Goal: Transaction & Acquisition: Purchase product/service

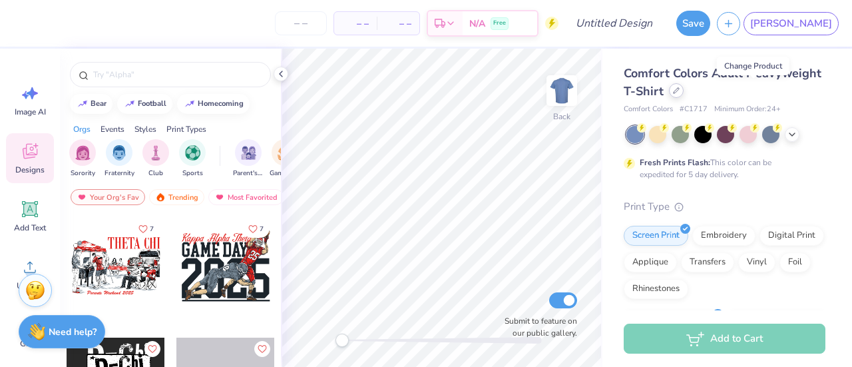
click at [679, 91] on icon at bounding box center [676, 90] width 7 height 7
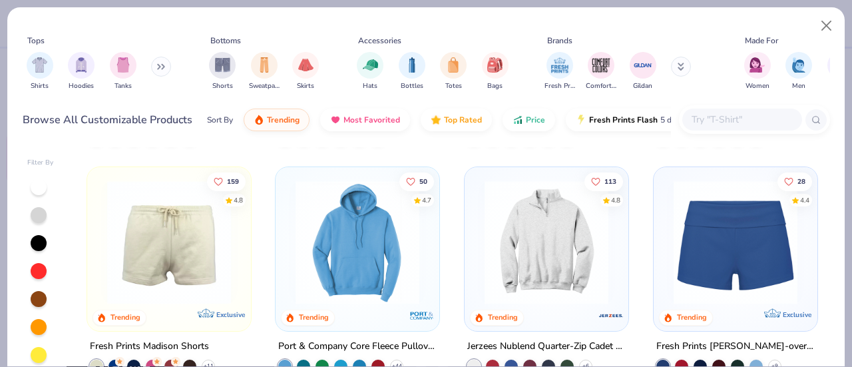
scroll to position [906, 0]
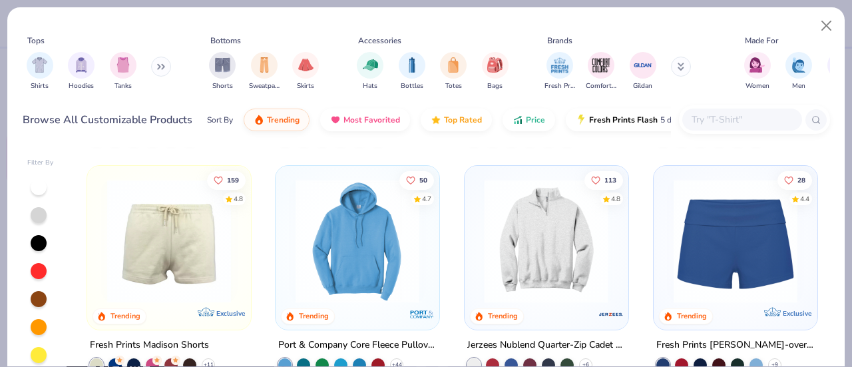
click at [547, 236] on img at bounding box center [546, 241] width 137 height 124
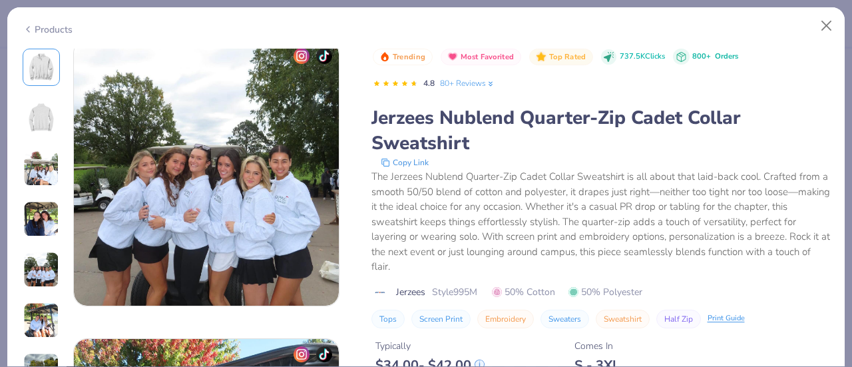
scroll to position [1194, 0]
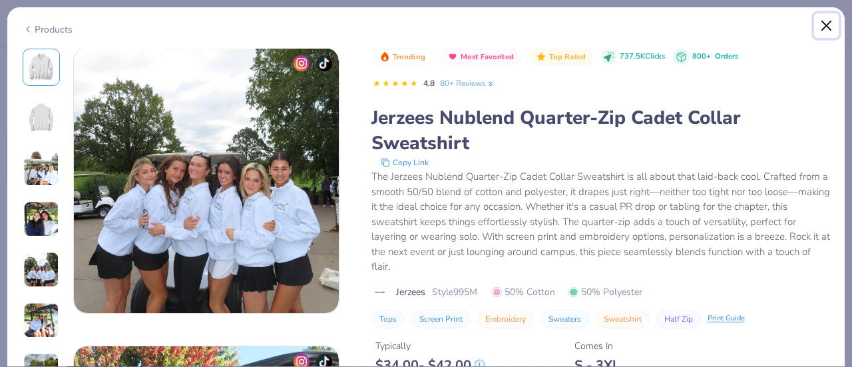
click at [828, 25] on button "Close" at bounding box center [826, 25] width 25 height 25
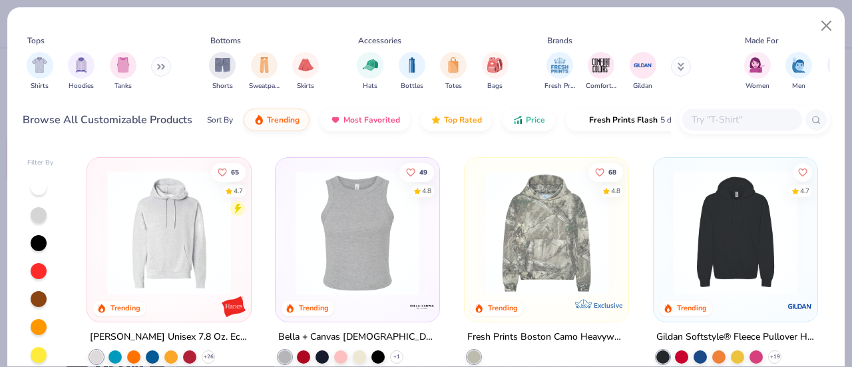
scroll to position [2554, 0]
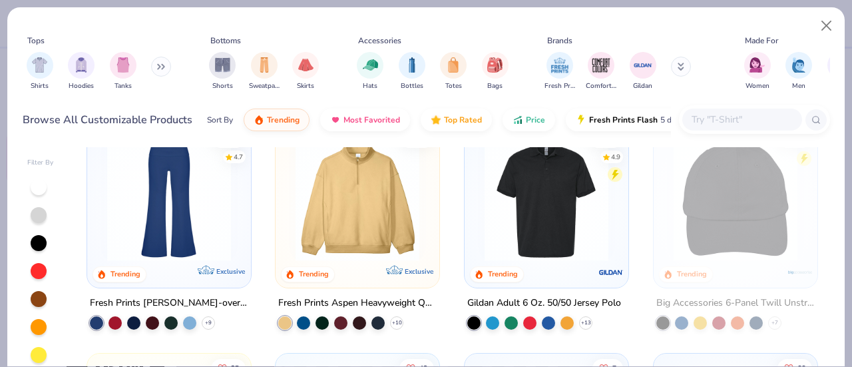
click at [353, 208] on img at bounding box center [357, 199] width 137 height 124
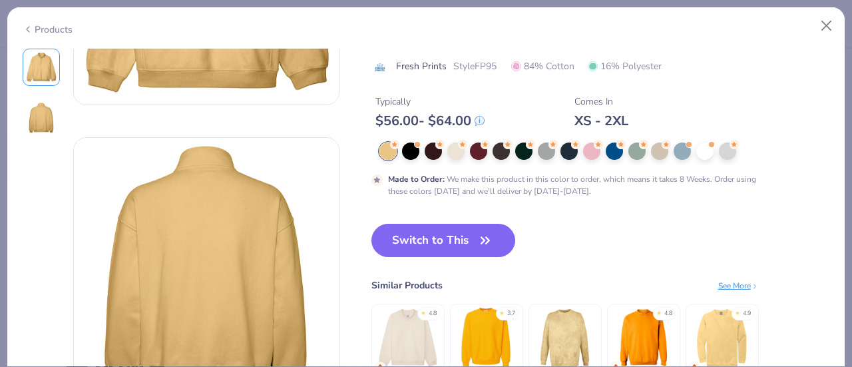
scroll to position [206, 0]
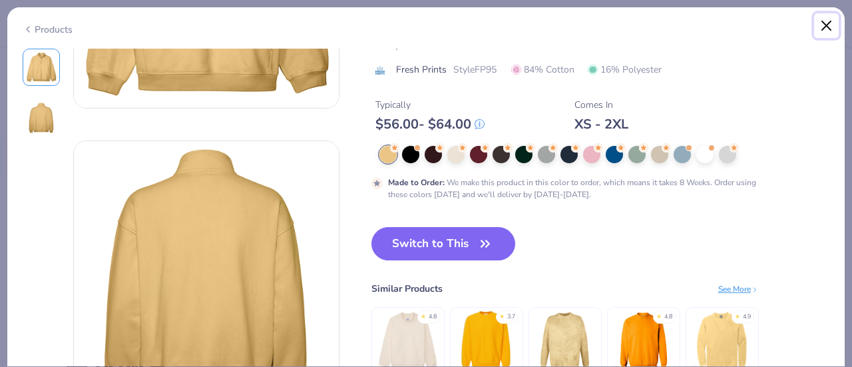
click at [828, 21] on button "Close" at bounding box center [826, 25] width 25 height 25
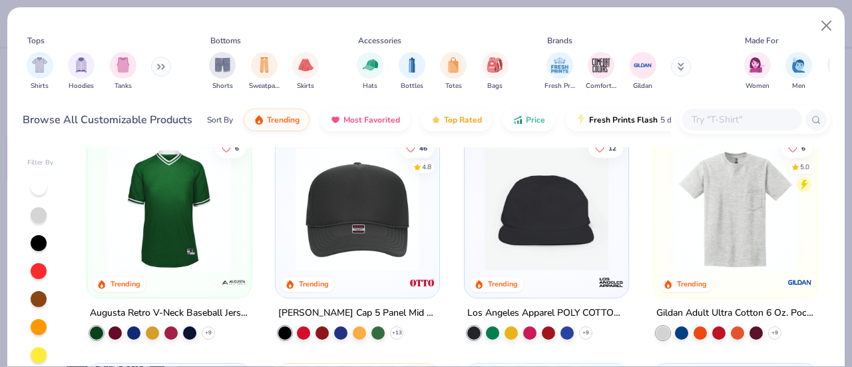
scroll to position [3461, 0]
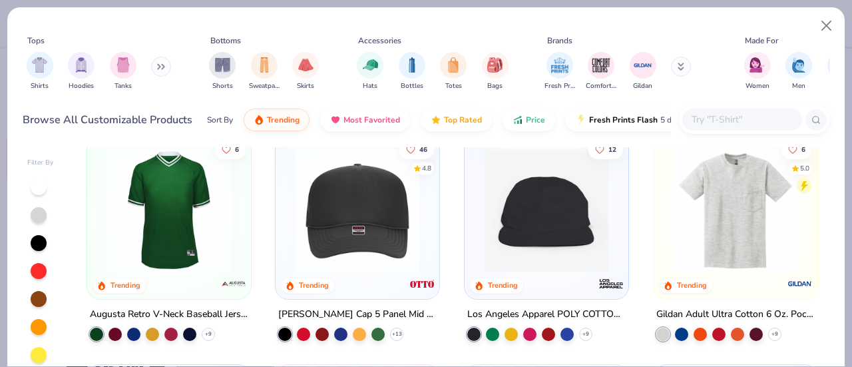
click at [310, 206] on img at bounding box center [357, 210] width 137 height 124
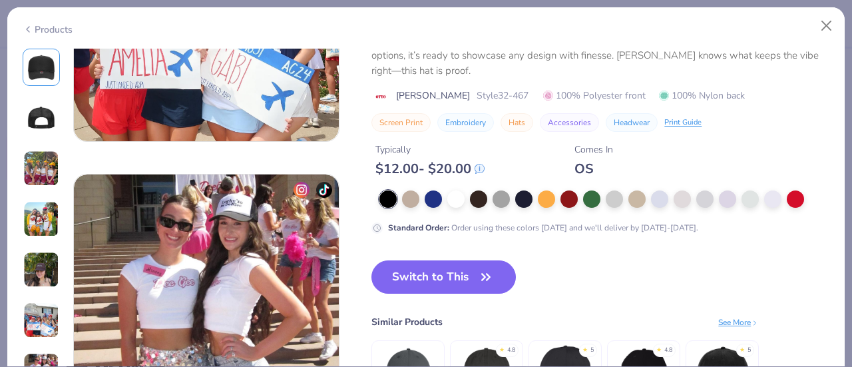
scroll to position [1692, 0]
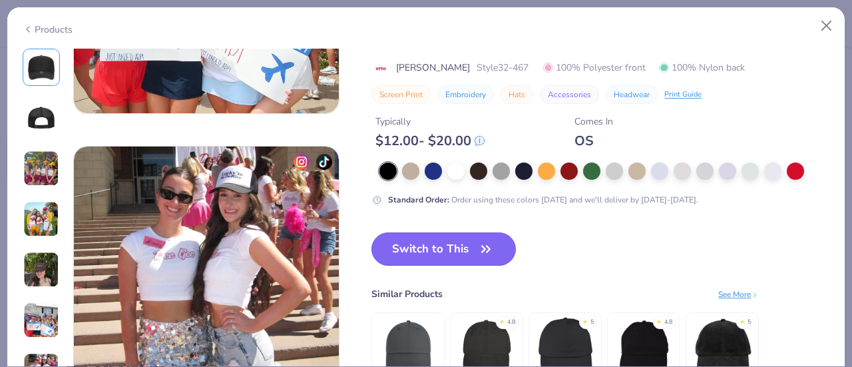
click at [413, 242] on button "Switch to This" at bounding box center [443, 248] width 144 height 33
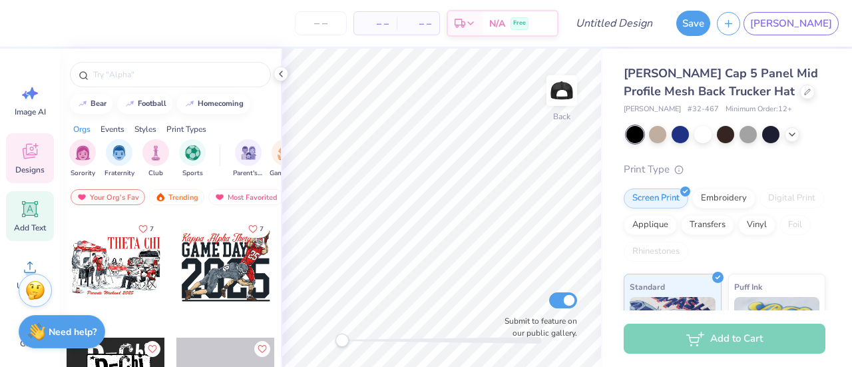
click at [39, 220] on div "Add Text" at bounding box center [30, 216] width 48 height 50
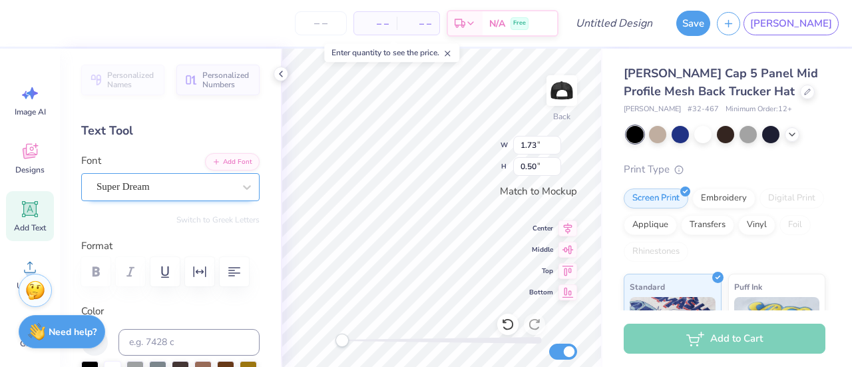
click at [186, 188] on div "Super Dream" at bounding box center [165, 186] width 140 height 21
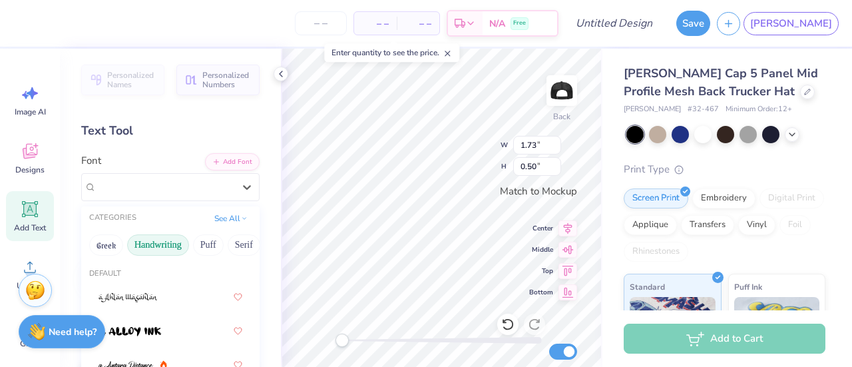
click at [161, 248] on button "Handwriting" at bounding box center [158, 244] width 62 height 21
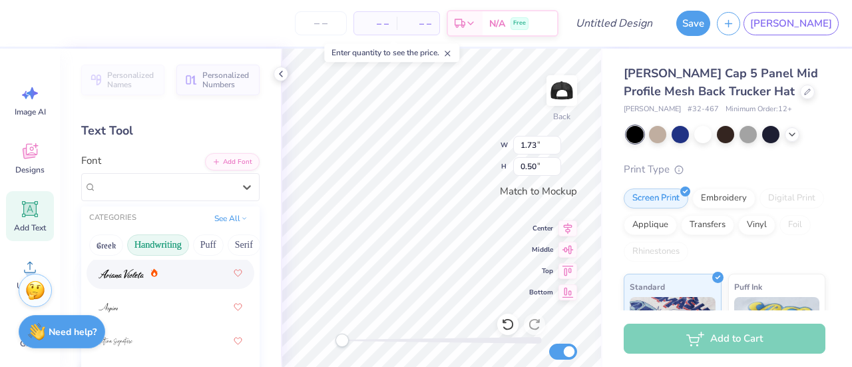
scroll to position [57, 0]
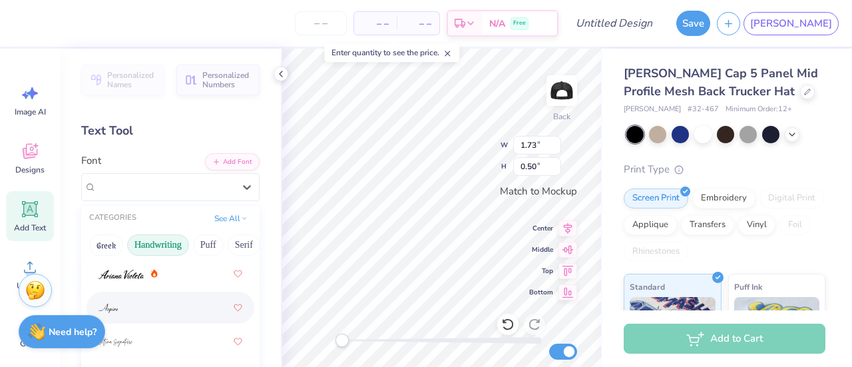
click at [144, 303] on div at bounding box center [170, 307] width 144 height 24
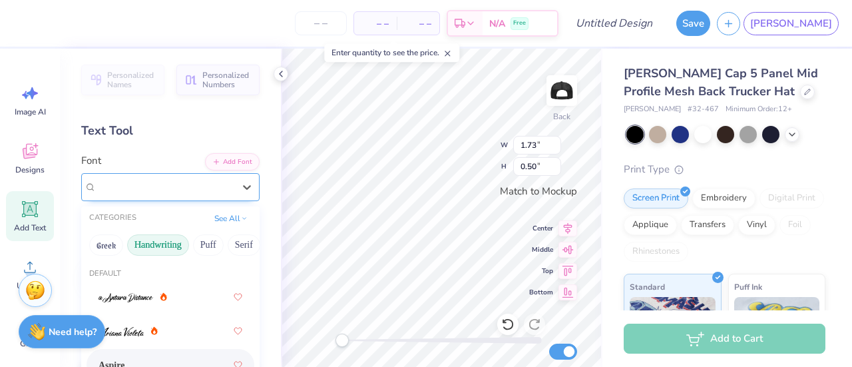
click at [133, 179] on div "Aspire" at bounding box center [165, 186] width 140 height 21
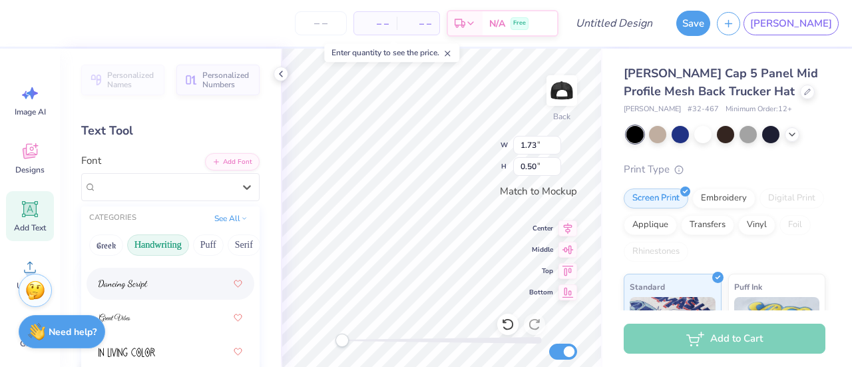
scroll to position [304, 0]
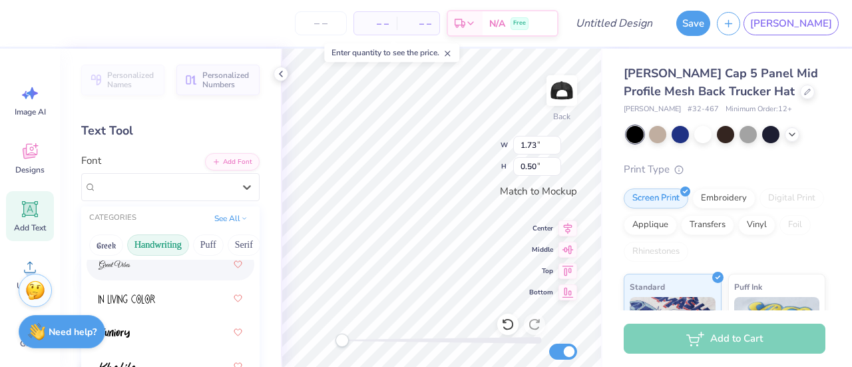
click at [138, 272] on div at bounding box center [170, 264] width 144 height 24
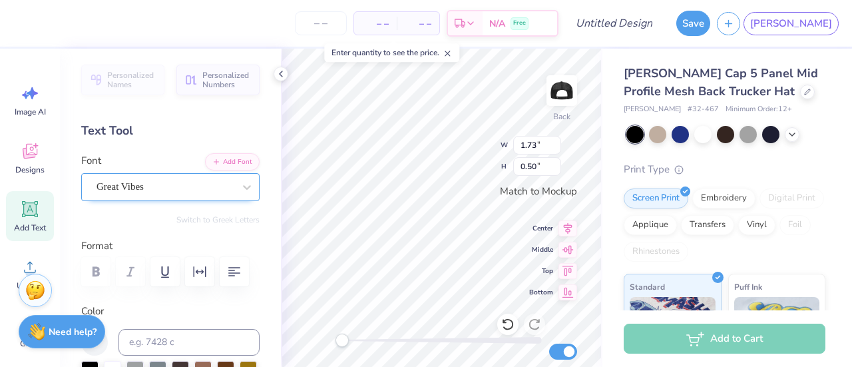
click at [149, 183] on div "Great Vibes" at bounding box center [165, 186] width 140 height 21
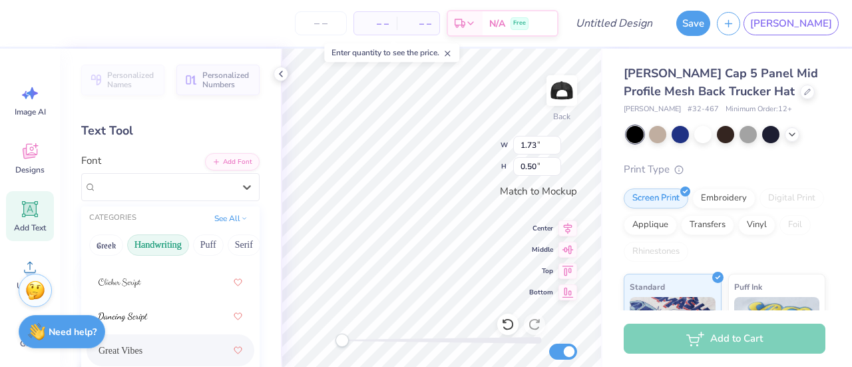
scroll to position [218, 0]
click at [130, 313] on img at bounding box center [122, 316] width 49 height 9
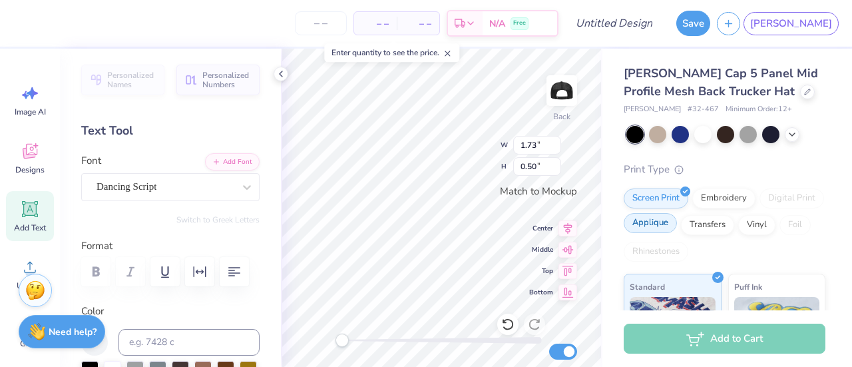
scroll to position [11, 11]
type textarea "Wasting Away Again in [GEOGRAPHIC_DATA], [US_STATE]"
click at [228, 264] on icon "button" at bounding box center [234, 272] width 16 height 16
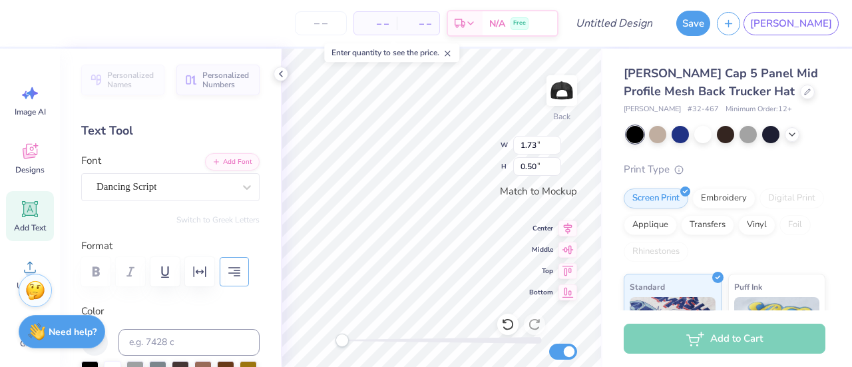
click at [230, 266] on icon "button" at bounding box center [234, 272] width 16 height 16
type textarea "Wasting Away Again in [GEOGRAPHIC_DATA], [US_STATE]"
click at [233, 267] on icon "button" at bounding box center [234, 271] width 12 height 9
type input "3.14"
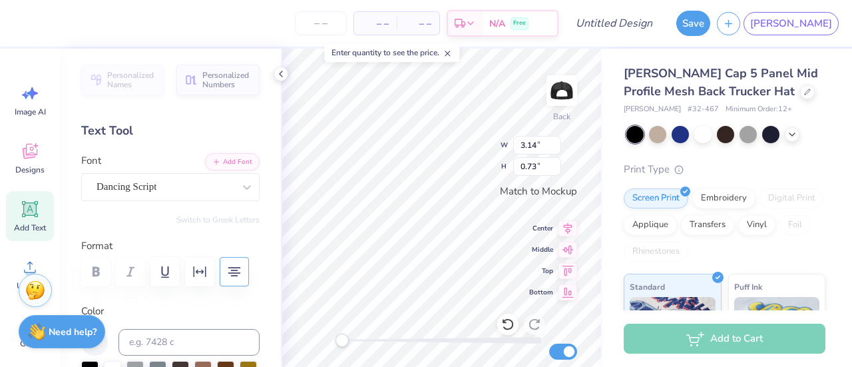
type input "0.73"
type input "3.63"
type input "0.85"
click at [134, 180] on div "Dancing Script" at bounding box center [165, 186] width 140 height 21
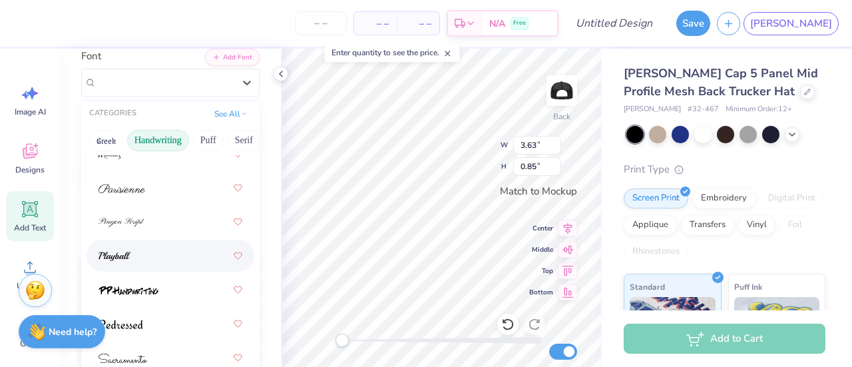
scroll to position [105, 0]
click at [153, 246] on div at bounding box center [170, 255] width 144 height 24
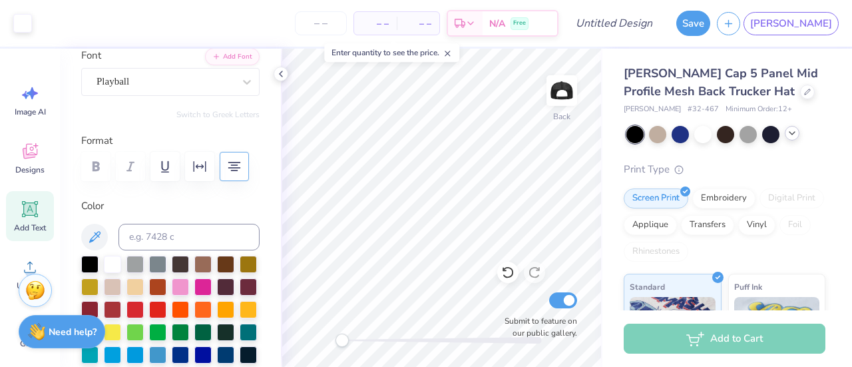
click at [791, 131] on icon at bounding box center [792, 133] width 11 height 11
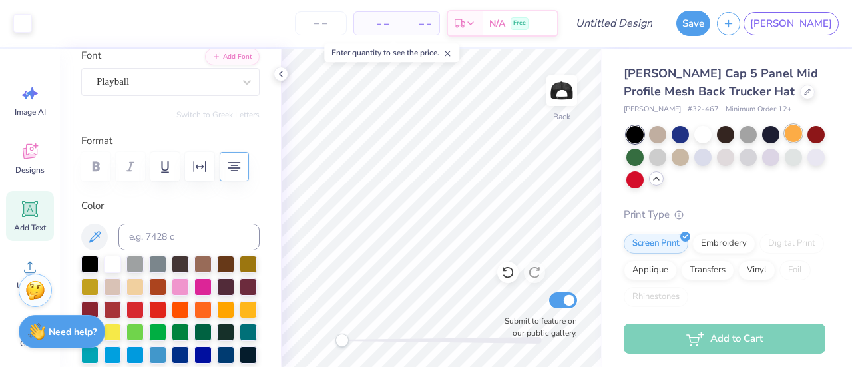
click at [790, 134] on div at bounding box center [793, 132] width 17 height 17
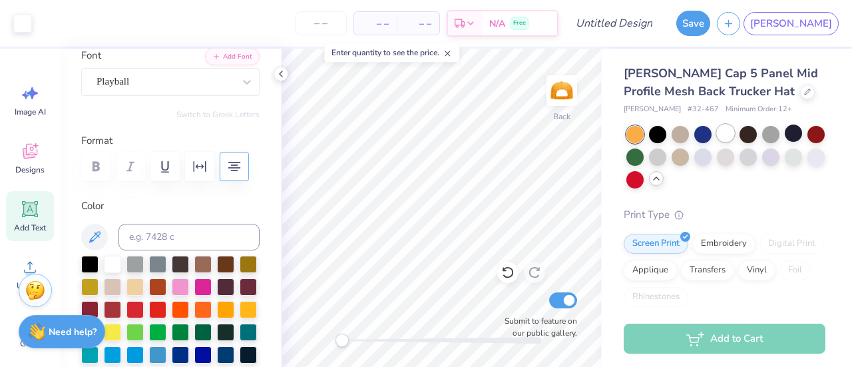
click at [723, 138] on div at bounding box center [725, 132] width 17 height 17
click at [676, 190] on div "[PERSON_NAME] Cap 5 Panel Mid Profile Mesh Back Trucker Hat [PERSON_NAME] Cap #…" at bounding box center [725, 342] width 202 height 555
click at [666, 159] on div at bounding box center [657, 155] width 17 height 17
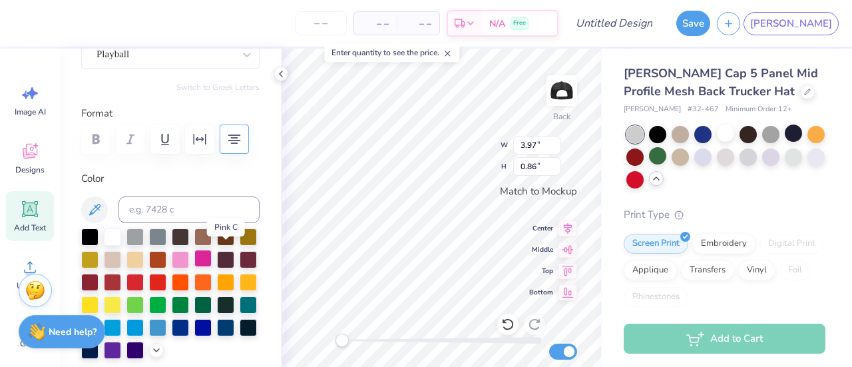
scroll to position [137, 0]
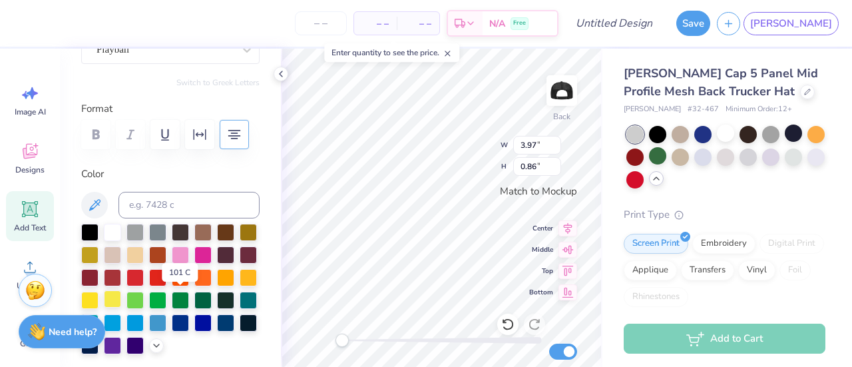
click at [121, 303] on div at bounding box center [112, 298] width 17 height 17
click at [98, 296] on div at bounding box center [89, 298] width 17 height 17
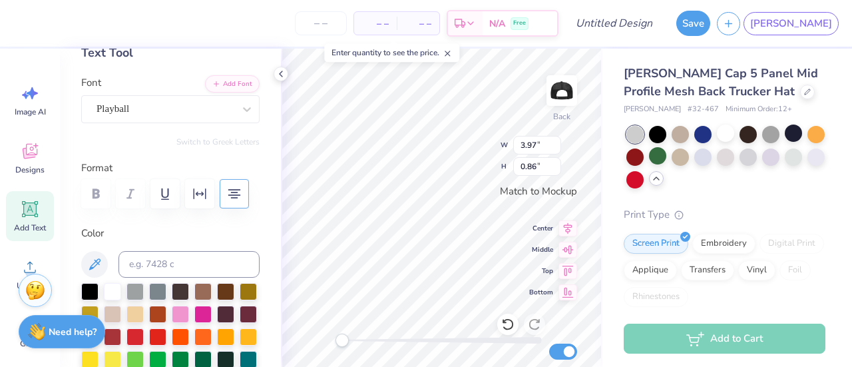
scroll to position [50, 0]
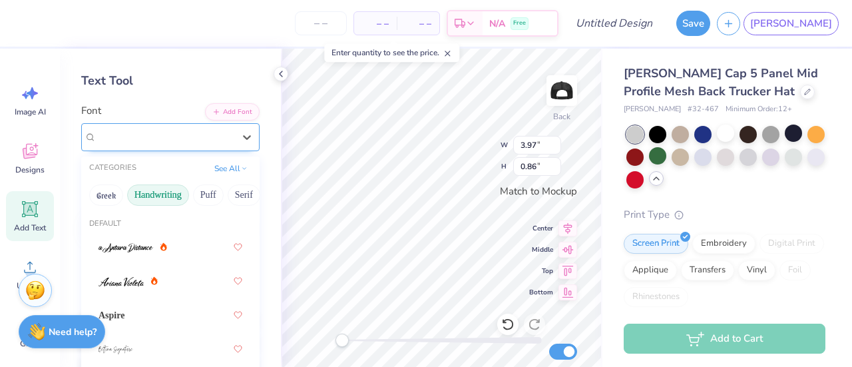
click at [154, 136] on div "Playball" at bounding box center [165, 136] width 140 height 21
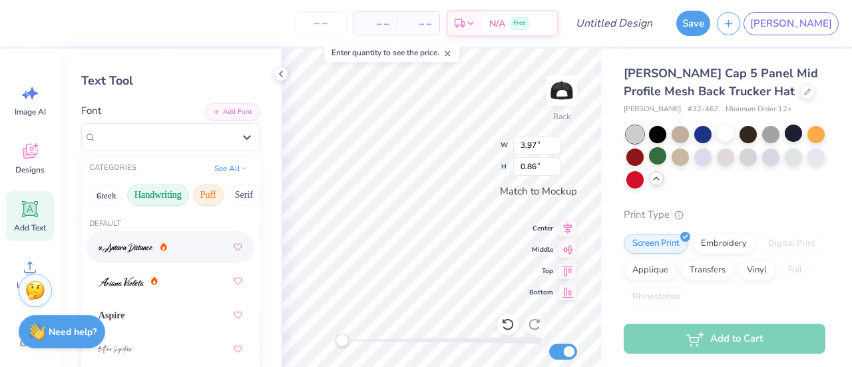
click at [207, 196] on button "Puff" at bounding box center [208, 194] width 31 height 21
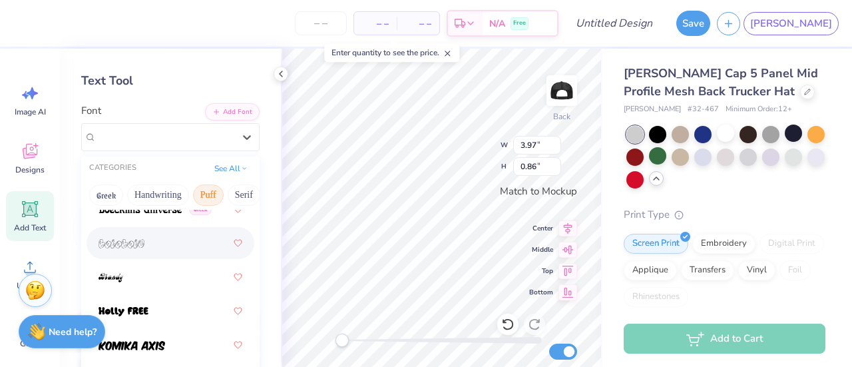
scroll to position [0, 0]
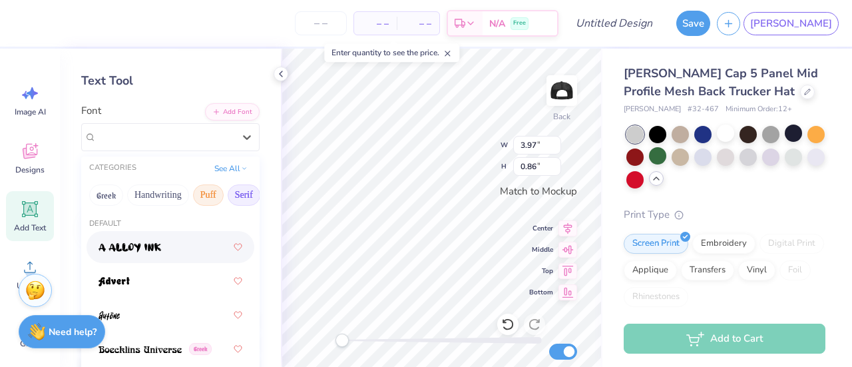
click at [234, 187] on button "Serif" at bounding box center [244, 194] width 33 height 21
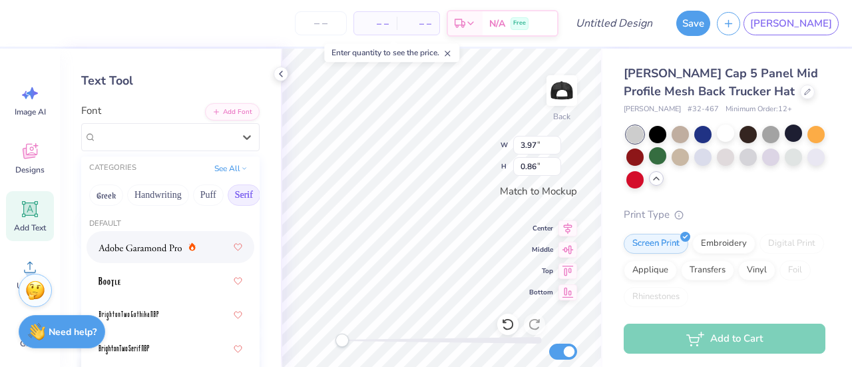
click at [134, 252] on span at bounding box center [139, 247] width 83 height 14
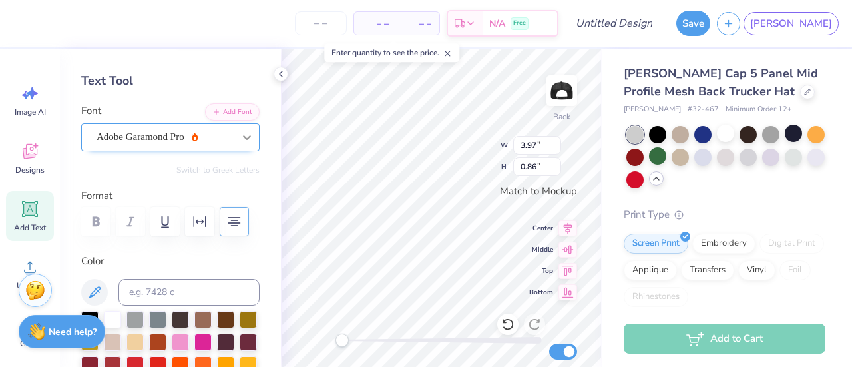
click at [240, 132] on icon at bounding box center [246, 136] width 13 height 13
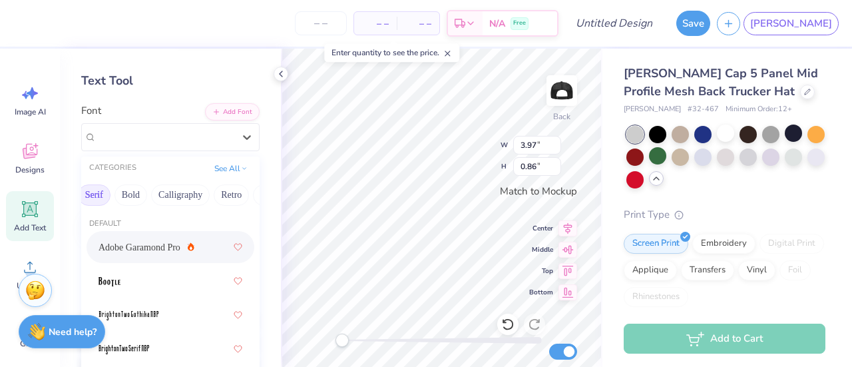
scroll to position [0, 152]
click at [176, 194] on button "Calligraphy" at bounding box center [177, 194] width 59 height 21
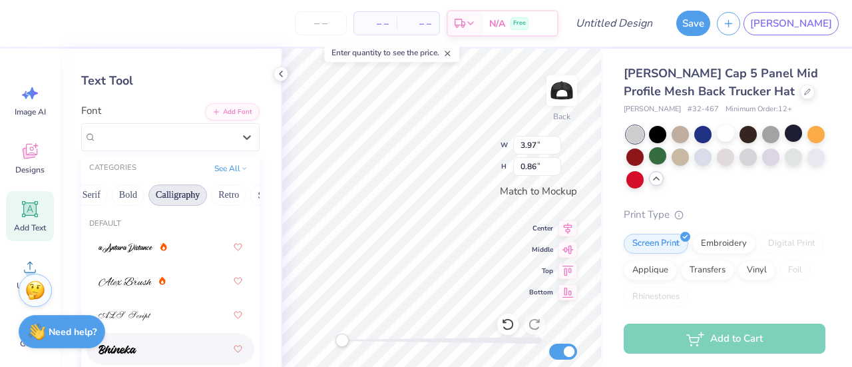
click at [127, 361] on div at bounding box center [171, 349] width 168 height 32
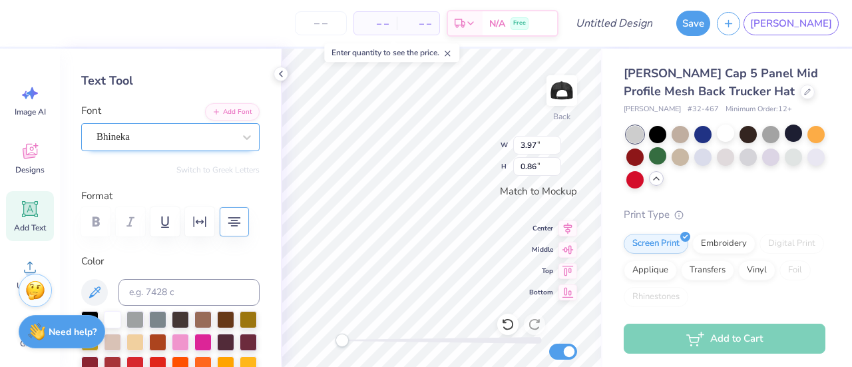
click at [213, 142] on div "Bhineka" at bounding box center [165, 136] width 140 height 21
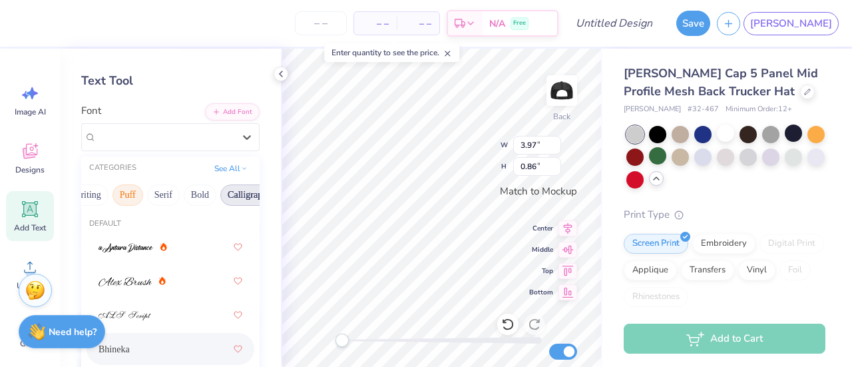
scroll to position [0, 81]
click at [198, 198] on button "Bold" at bounding box center [199, 194] width 33 height 21
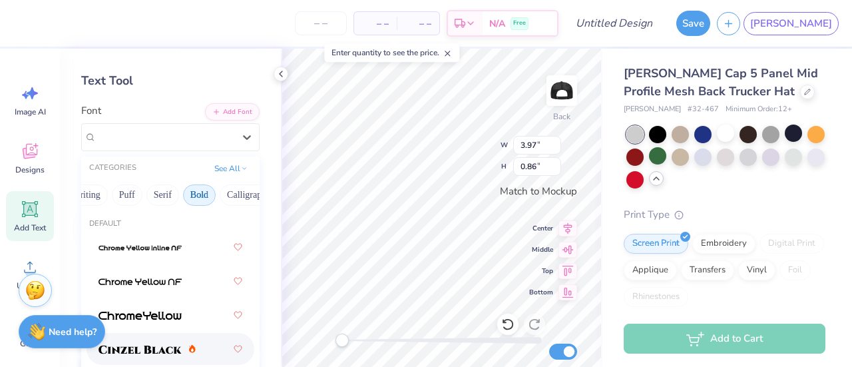
click at [156, 342] on span at bounding box center [139, 349] width 83 height 14
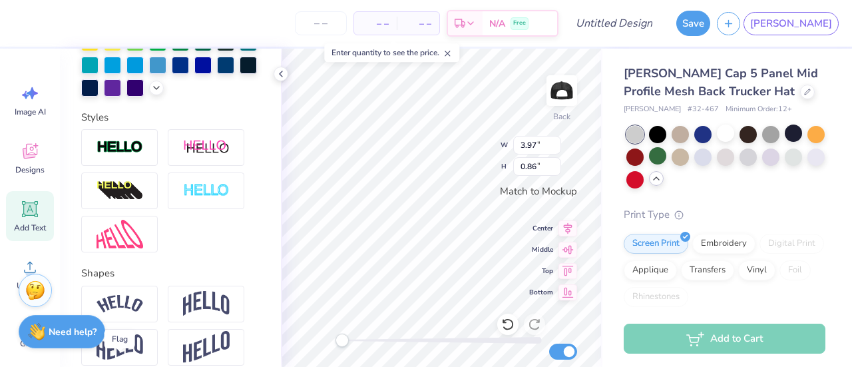
scroll to position [395, 0]
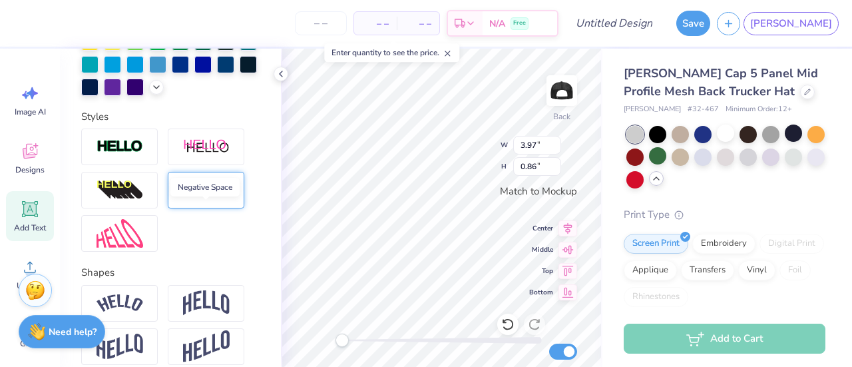
click at [194, 198] on img at bounding box center [206, 189] width 47 height 15
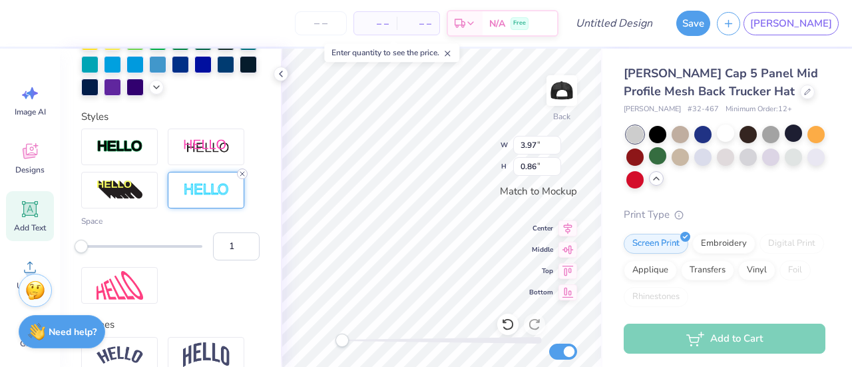
click at [243, 176] on line at bounding box center [242, 174] width 4 height 4
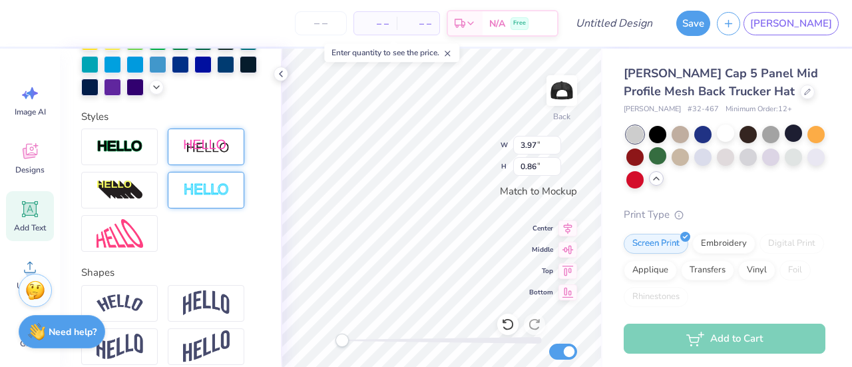
click at [220, 155] on img at bounding box center [206, 146] width 47 height 17
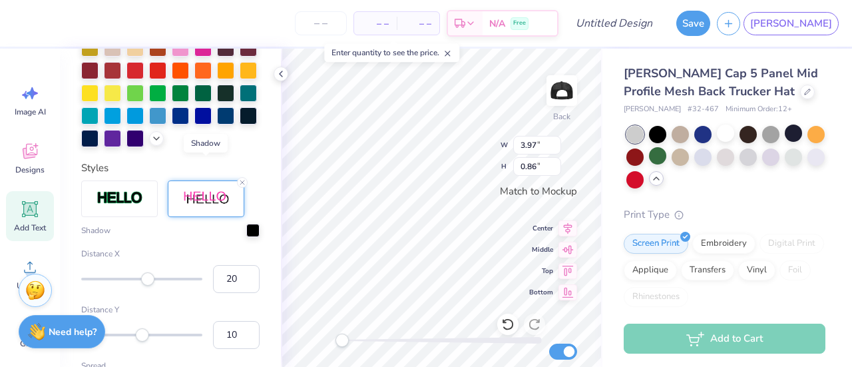
scroll to position [447, 0]
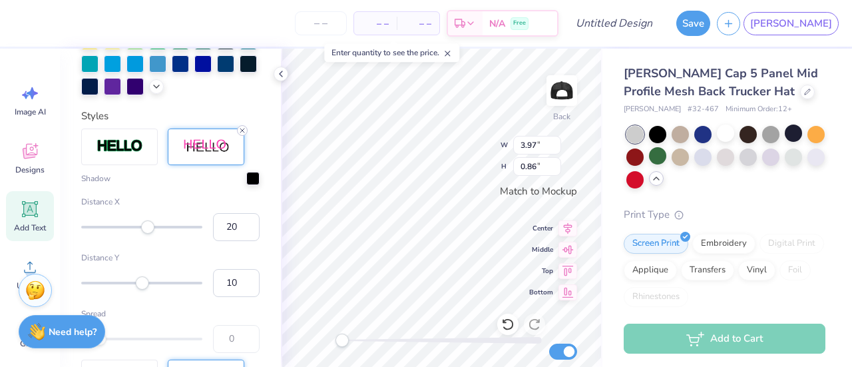
click at [242, 134] on icon at bounding box center [242, 130] width 8 height 8
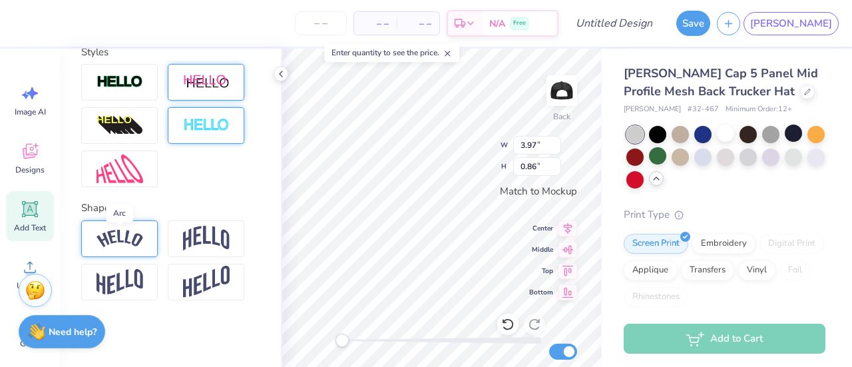
scroll to position [481, 0]
click at [124, 291] on img at bounding box center [120, 282] width 47 height 26
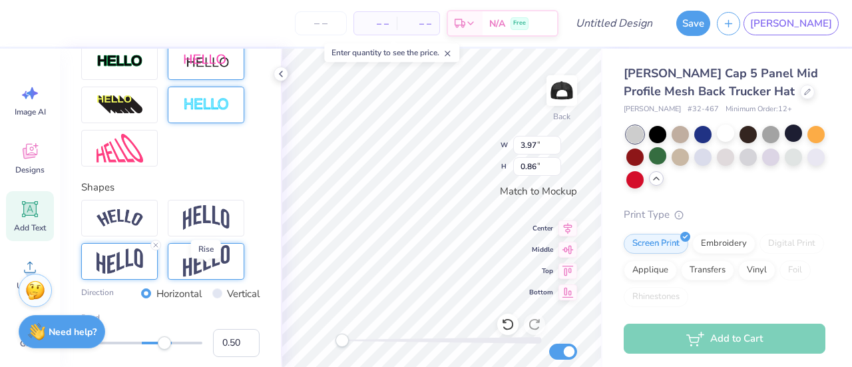
click at [196, 278] on img at bounding box center [206, 261] width 47 height 33
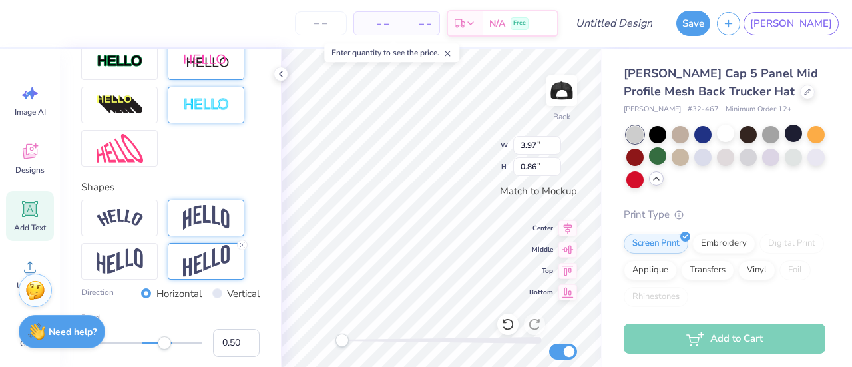
click at [234, 236] on div at bounding box center [206, 218] width 77 height 37
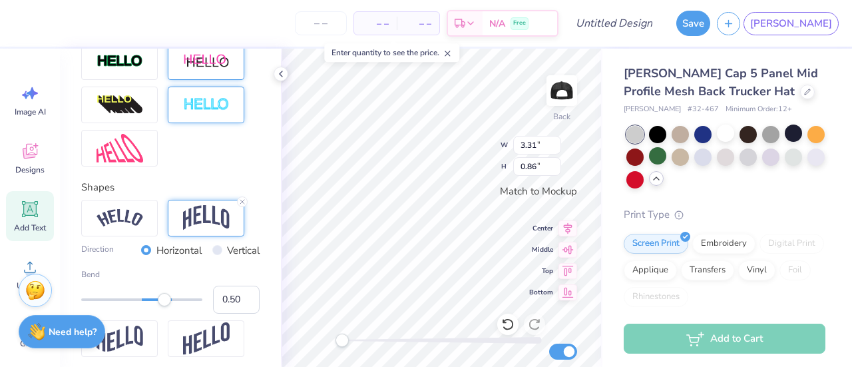
type input "3.98"
type input "1.03"
type input "0.25"
drag, startPoint x: 165, startPoint y: 321, endPoint x: 150, endPoint y: 319, distance: 14.9
click at [150, 306] on div "Accessibility label" at bounding box center [150, 299] width 13 height 13
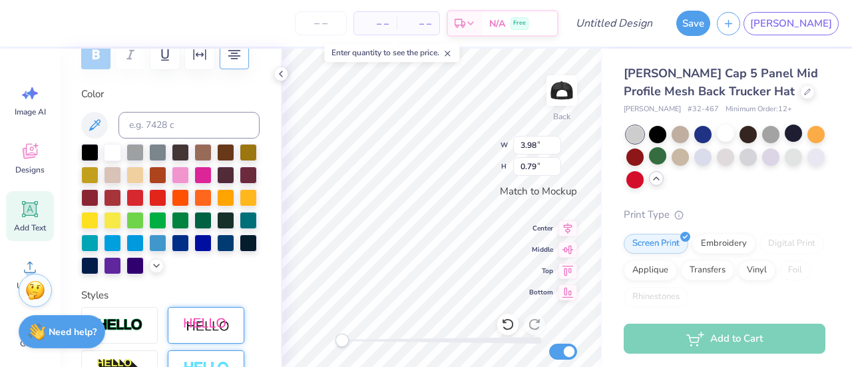
scroll to position [217, 0]
click at [89, 146] on div at bounding box center [89, 150] width 17 height 17
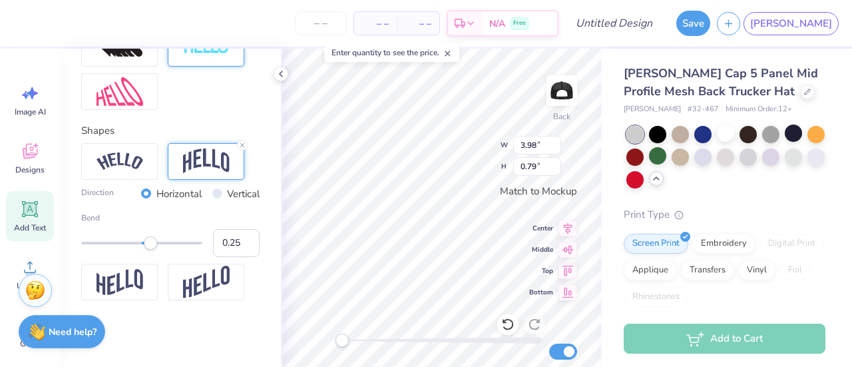
scroll to position [558, 0]
click at [536, 144] on input "3.98" at bounding box center [537, 145] width 48 height 19
type input "3"
type input "4"
click at [556, 141] on input "4" at bounding box center [537, 145] width 48 height 19
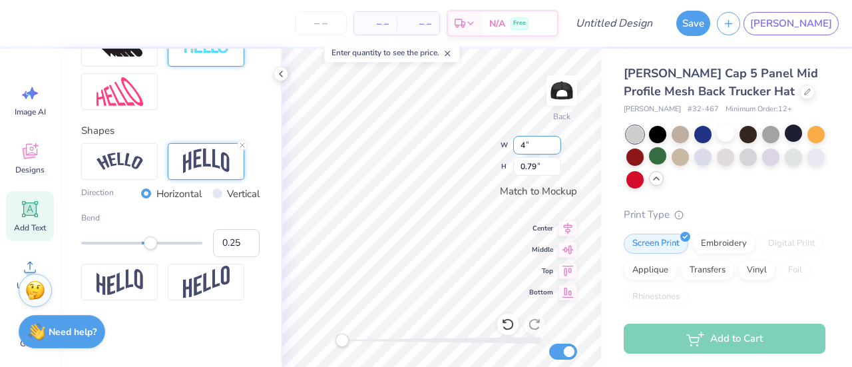
click at [556, 141] on input "4" at bounding box center [537, 145] width 48 height 19
click at [556, 140] on input "4" at bounding box center [537, 145] width 48 height 19
click at [536, 164] on input "0.79" at bounding box center [537, 166] width 48 height 19
click at [556, 164] on input "0.79" at bounding box center [537, 166] width 48 height 19
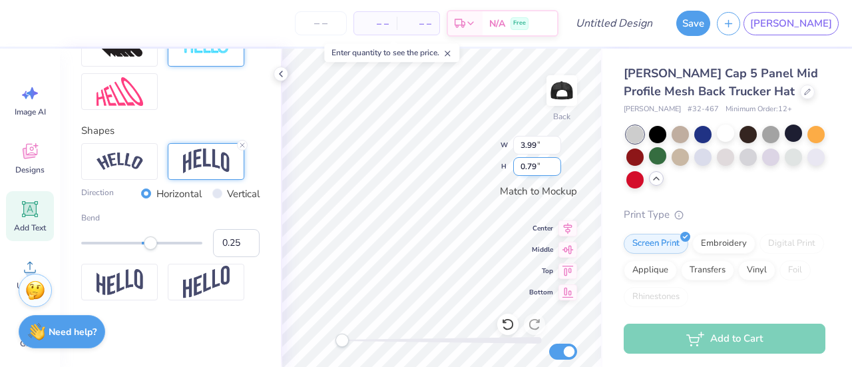
click at [556, 164] on input "0.79" at bounding box center [537, 166] width 48 height 19
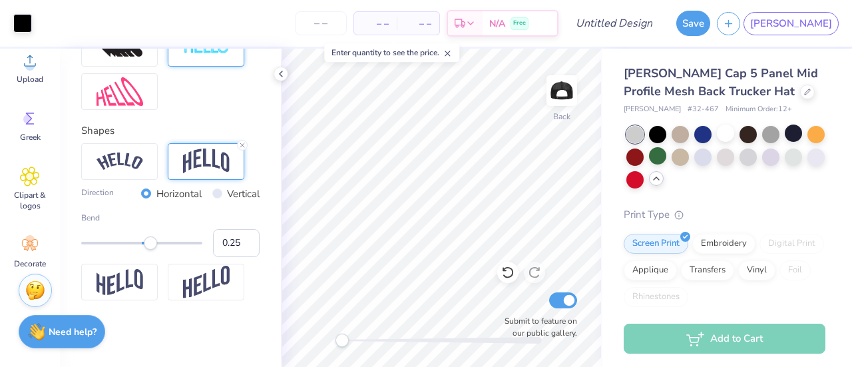
scroll to position [202, 0]
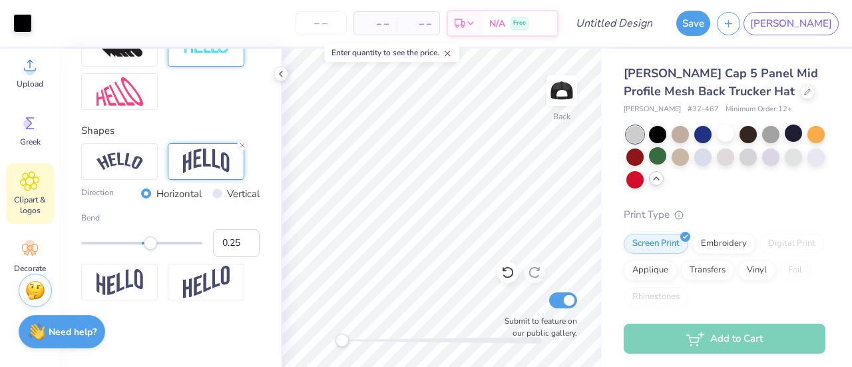
click at [27, 190] on icon at bounding box center [30, 181] width 19 height 19
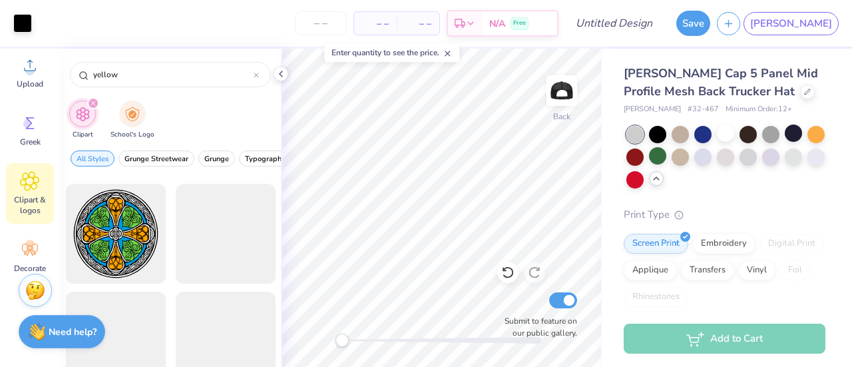
scroll to position [3451, 0]
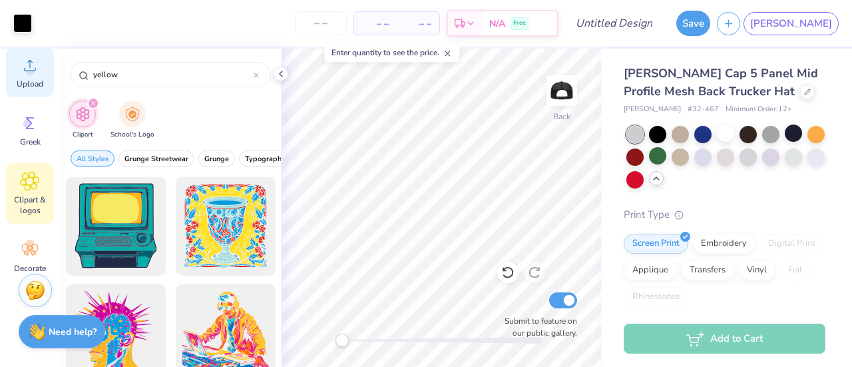
drag, startPoint x: 159, startPoint y: 75, endPoint x: 34, endPoint y: 91, distance: 126.1
click at [34, 91] on div "Art colors – – Per Item – – Total Est. Delivery N/A Free Design Title Save JA I…" at bounding box center [426, 183] width 852 height 367
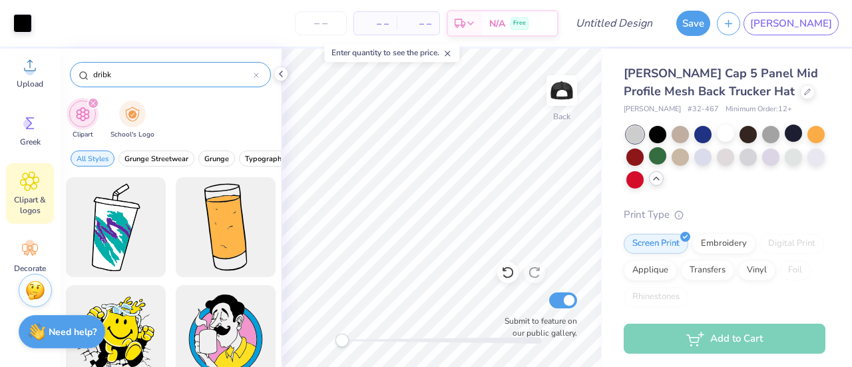
click at [154, 78] on input "dribk" at bounding box center [173, 74] width 162 height 13
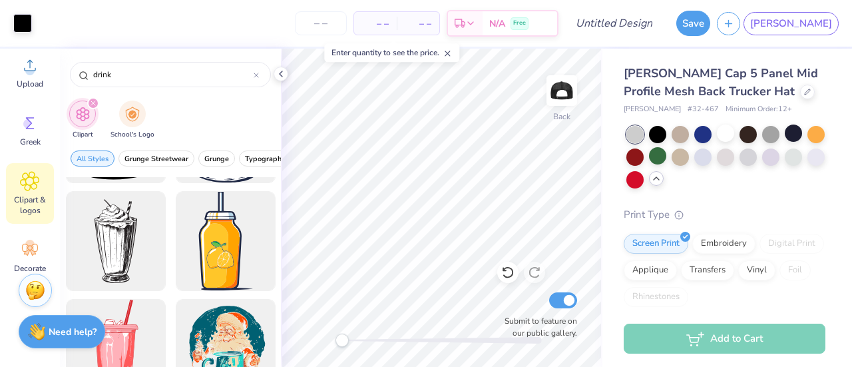
scroll to position [4623, 0]
drag, startPoint x: 159, startPoint y: 82, endPoint x: 61, endPoint y: 73, distance: 98.9
click at [61, 73] on div "drink" at bounding box center [170, 71] width 221 height 45
drag, startPoint x: 153, startPoint y: 70, endPoint x: 43, endPoint y: 86, distance: 111.6
click at [43, 86] on div "Art colors – – Per Item – – Total Est. Delivery N/A Free Design Title Save JA I…" at bounding box center [426, 183] width 852 height 367
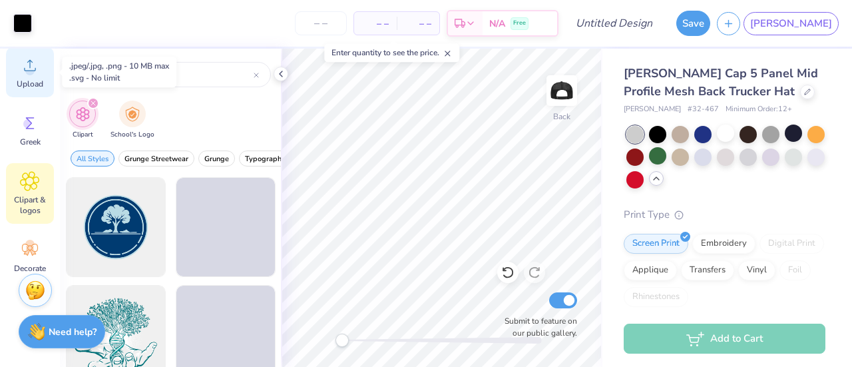
type input "t"
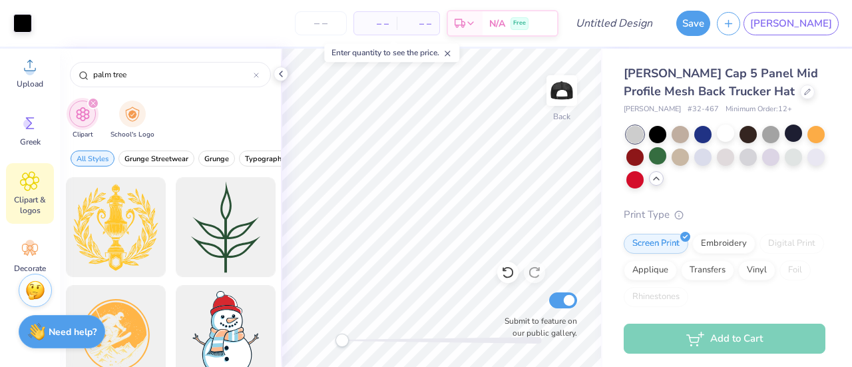
type input "palm tree"
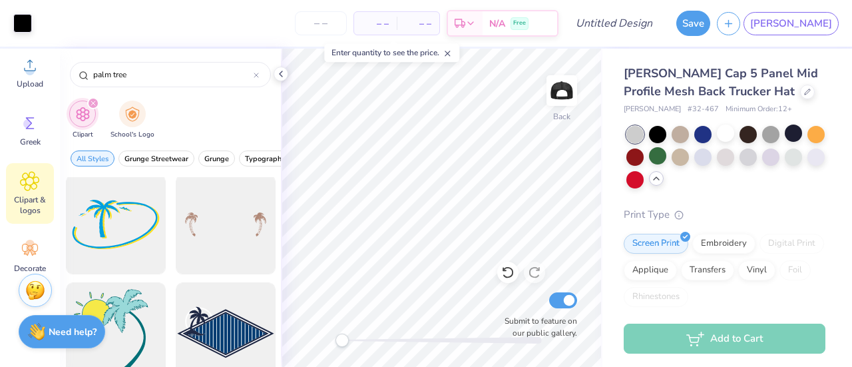
scroll to position [974, 0]
click at [192, 218] on div at bounding box center [225, 224] width 110 height 110
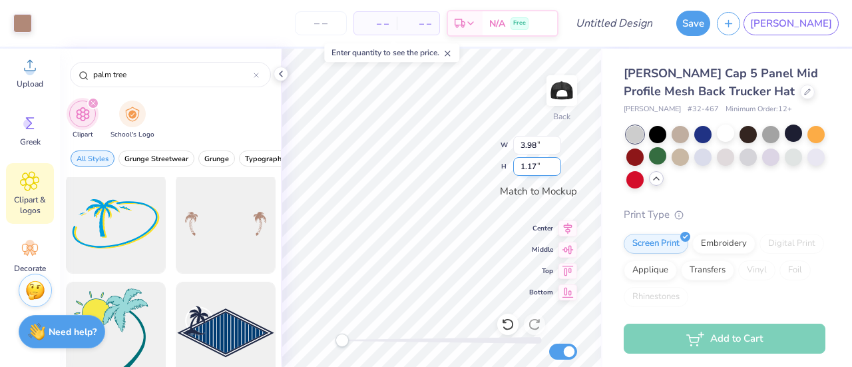
click at [551, 158] on div "Back W 3.98 3.98 " H 1.17 1.17 " Match to [GEOGRAPHIC_DATA] Middle Top Bottom S…" at bounding box center [441, 208] width 321 height 318
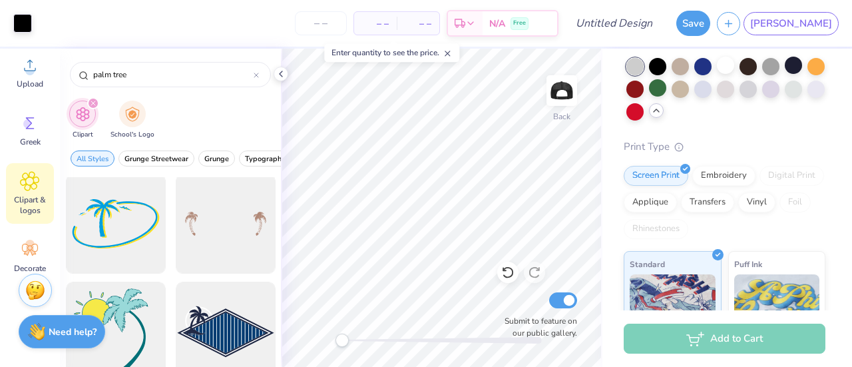
scroll to position [68, 0]
click at [731, 179] on div "Embroidery" at bounding box center [723, 174] width 63 height 20
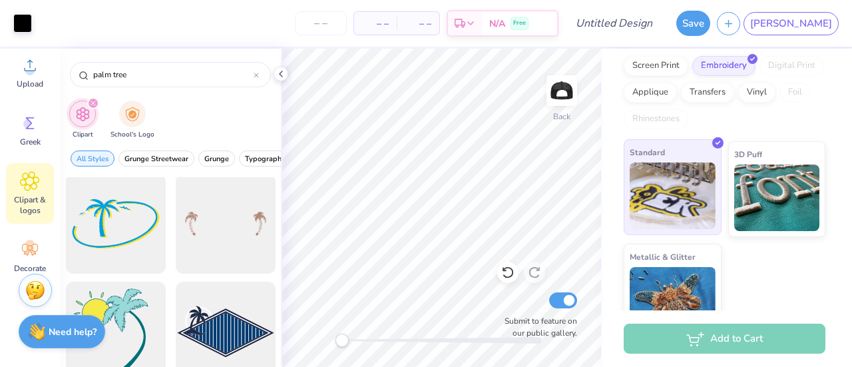
scroll to position [177, 0]
click at [674, 181] on img at bounding box center [673, 196] width 86 height 67
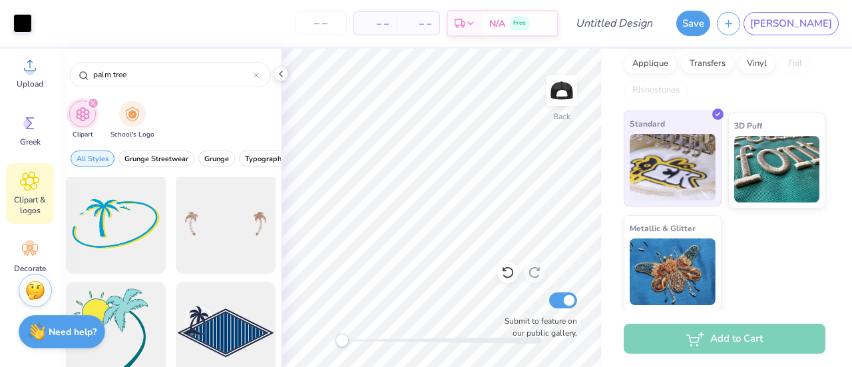
scroll to position [0, 0]
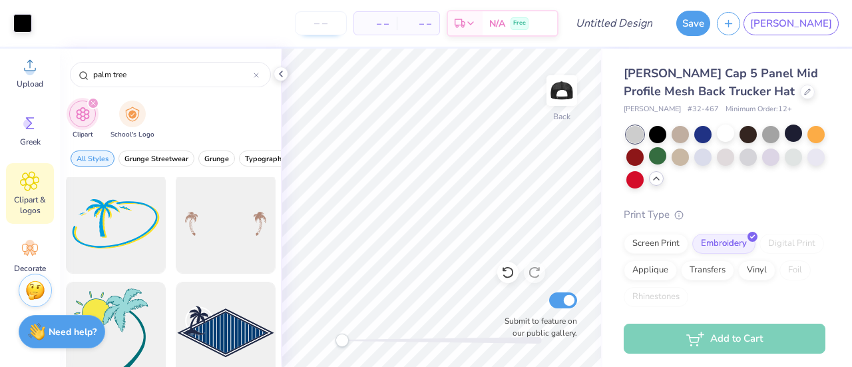
click at [347, 17] on input "number" at bounding box center [321, 23] width 52 height 24
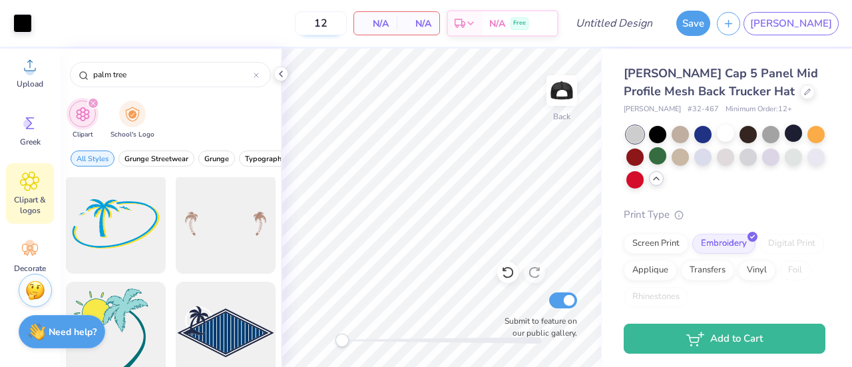
click at [347, 22] on input "12" at bounding box center [321, 23] width 52 height 24
type input "15"
click at [439, 21] on div "N/A Total" at bounding box center [418, 23] width 43 height 23
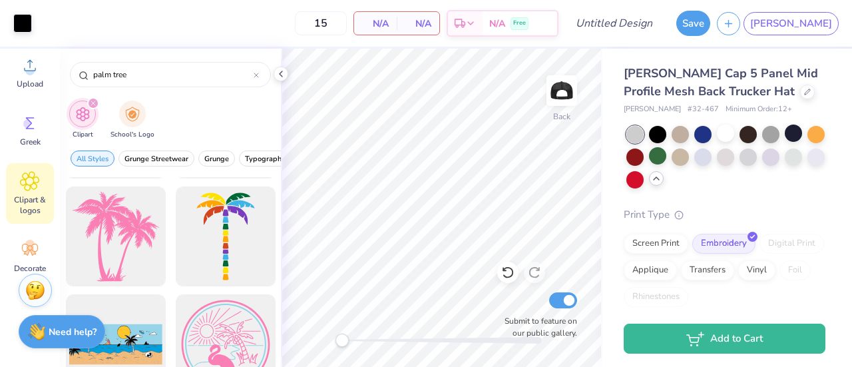
scroll to position [2256, 0]
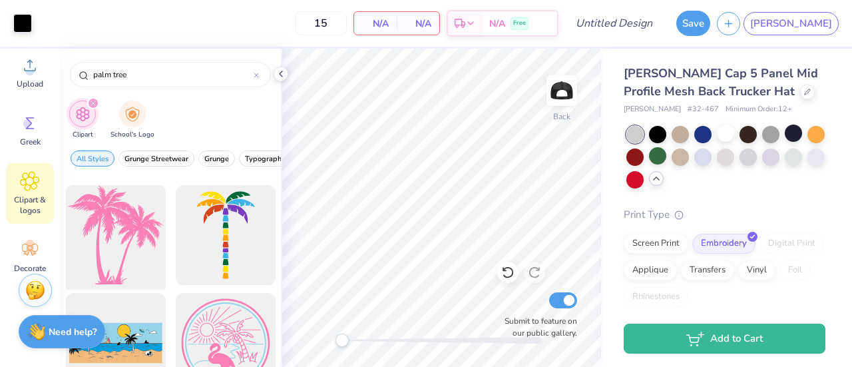
click at [89, 253] on div at bounding box center [116, 235] width 110 height 110
click at [97, 227] on div at bounding box center [116, 235] width 110 height 110
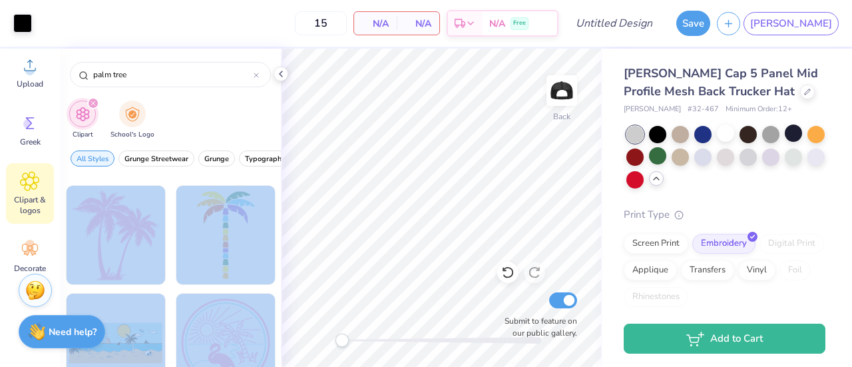
click at [435, 192] on div "Art colors 15 N/A Per Item N/A Total Est. Delivery N/A Free Design Title Save J…" at bounding box center [426, 183] width 852 height 367
click at [66, 251] on div at bounding box center [116, 235] width 110 height 110
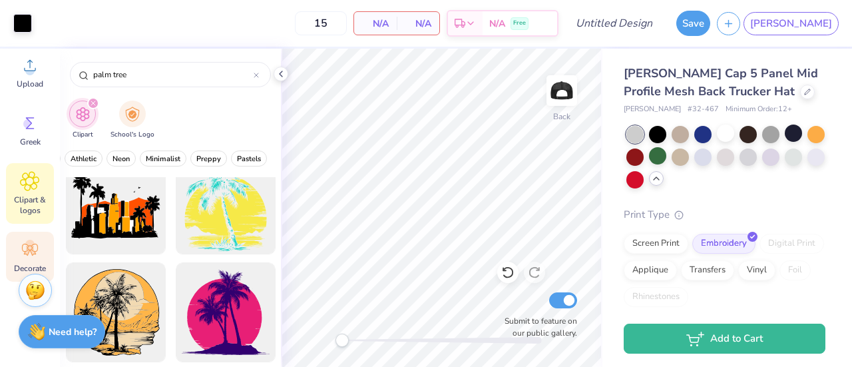
scroll to position [216, 0]
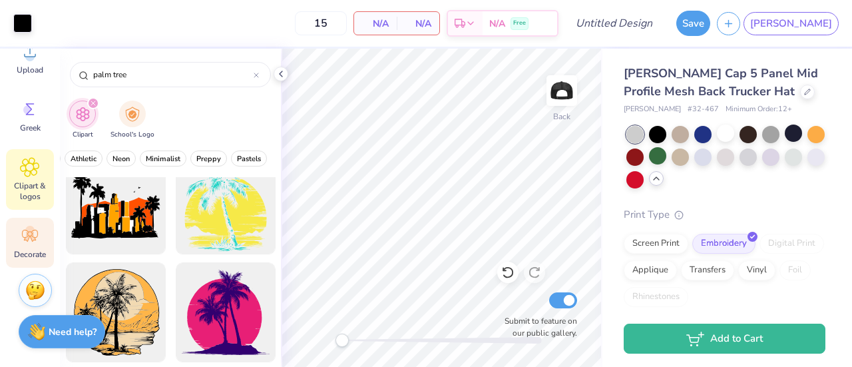
click at [33, 230] on icon at bounding box center [30, 236] width 16 height 12
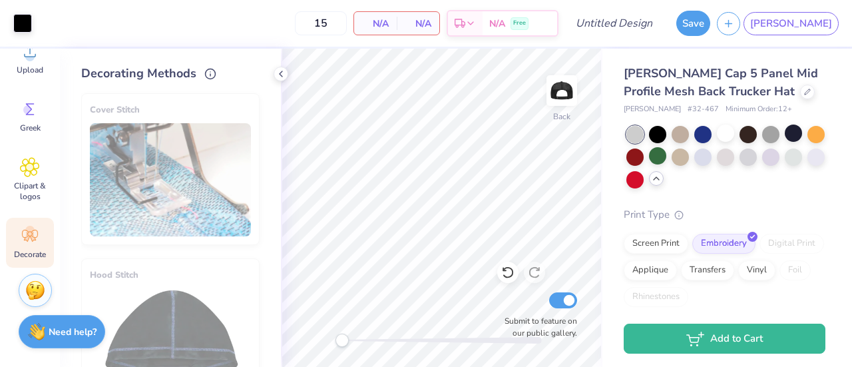
scroll to position [0, 0]
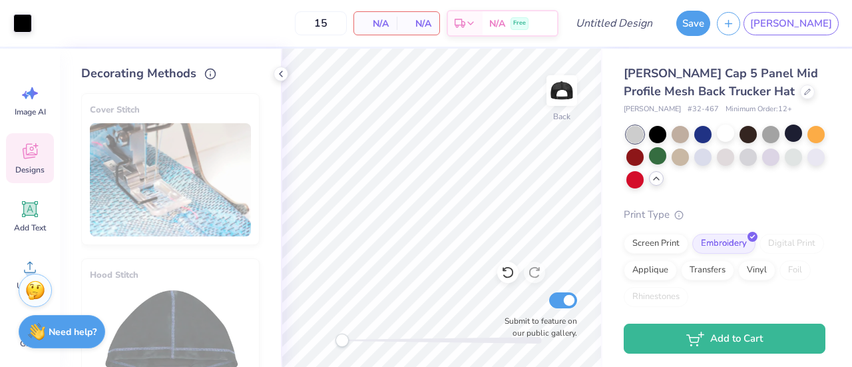
click at [39, 149] on icon at bounding box center [30, 151] width 20 height 20
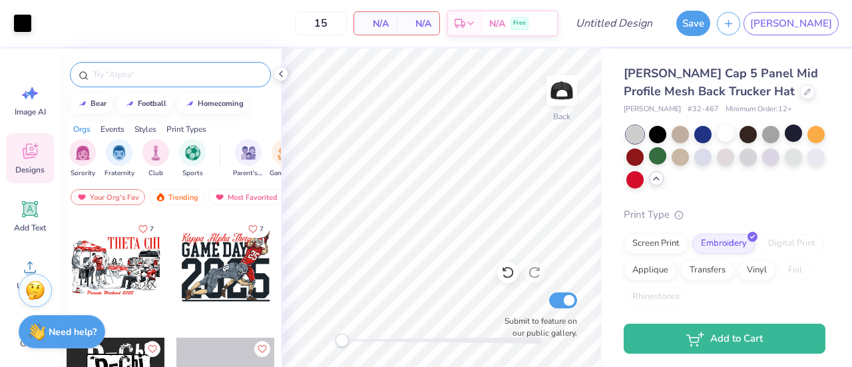
click at [175, 68] on input "text" at bounding box center [177, 74] width 170 height 13
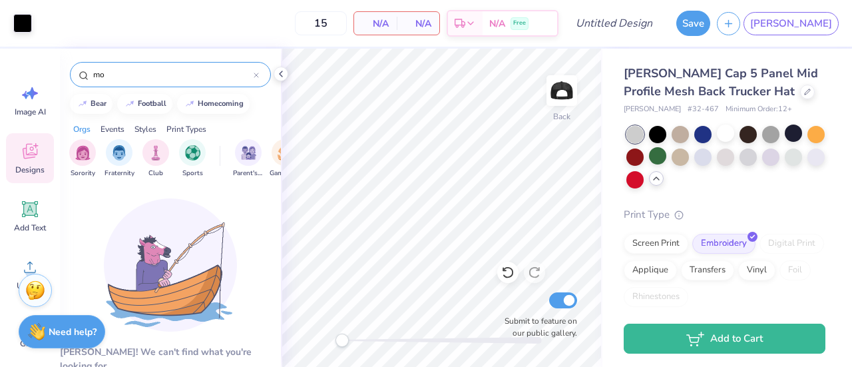
type input "m"
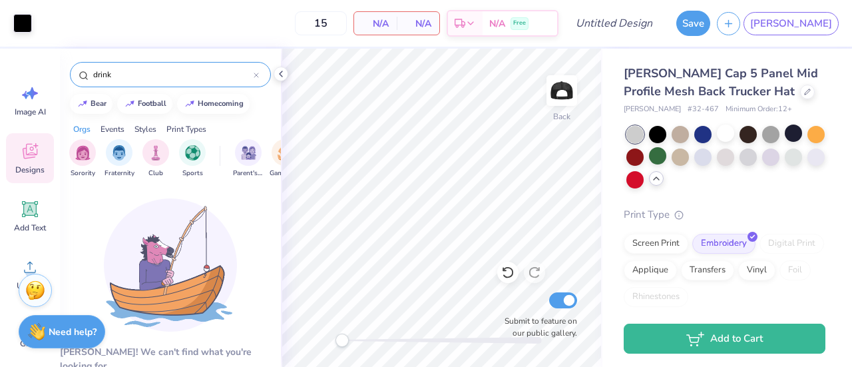
type input "drink"
click at [110, 131] on div "Events" at bounding box center [112, 129] width 24 height 12
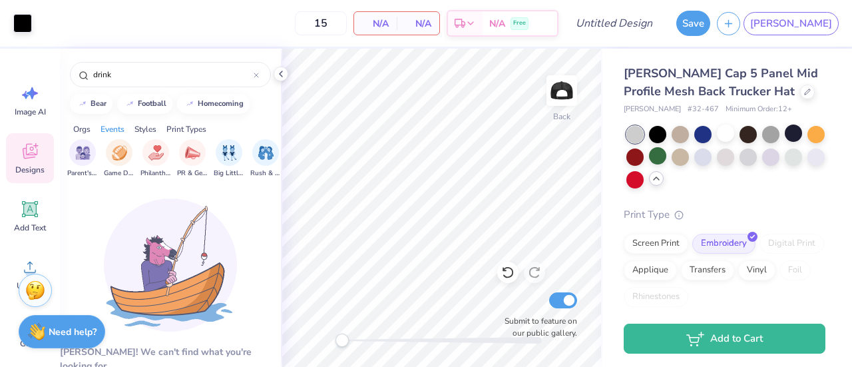
click at [85, 126] on div "Orgs" at bounding box center [81, 129] width 17 height 12
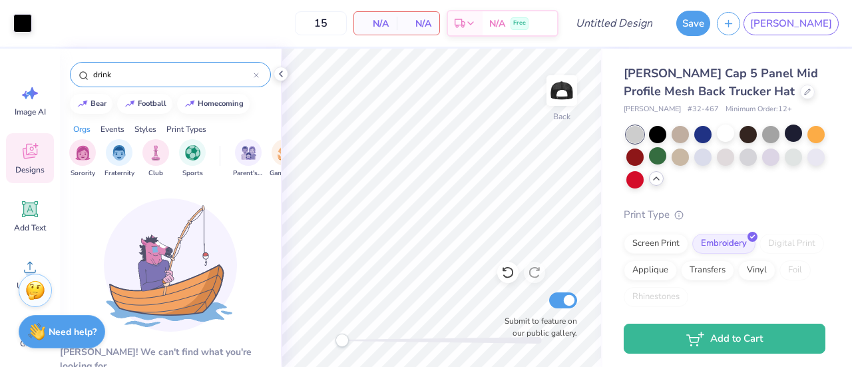
click at [188, 69] on input "drink" at bounding box center [173, 74] width 162 height 13
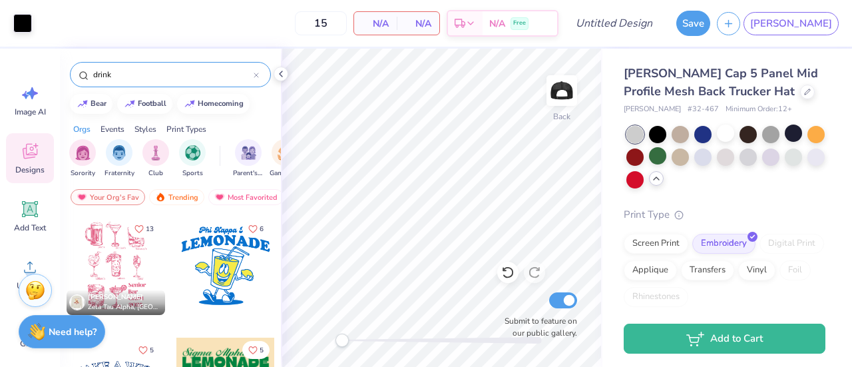
click at [188, 69] on input "drink" at bounding box center [173, 74] width 162 height 13
click at [23, 100] on icon at bounding box center [30, 93] width 20 height 20
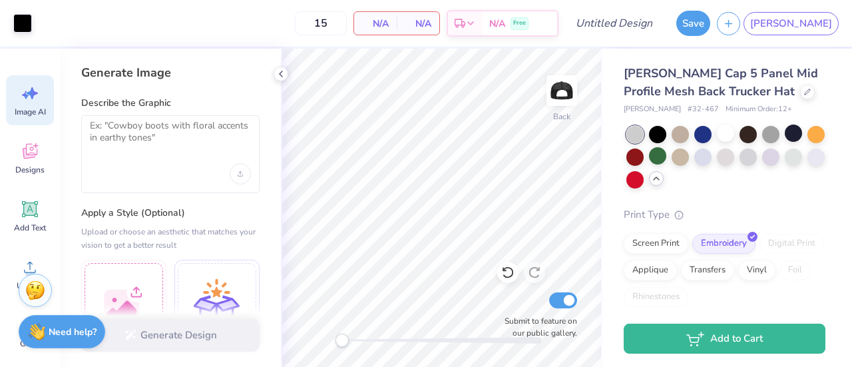
click at [138, 158] on div at bounding box center [170, 154] width 178 height 78
click at [124, 133] on textarea at bounding box center [170, 136] width 161 height 33
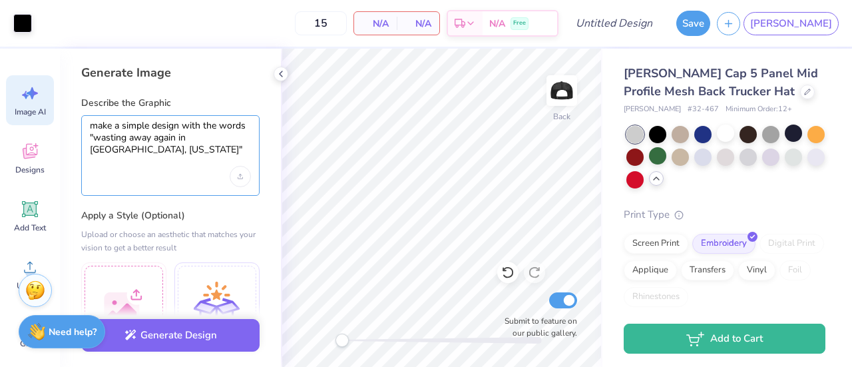
click at [153, 130] on textarea "make a simple design with the words "wasting away again in [GEOGRAPHIC_DATA], […" at bounding box center [170, 138] width 161 height 36
type textarea "make a simple beverage design with the words "wasting away again in [GEOGRAPHIC…"
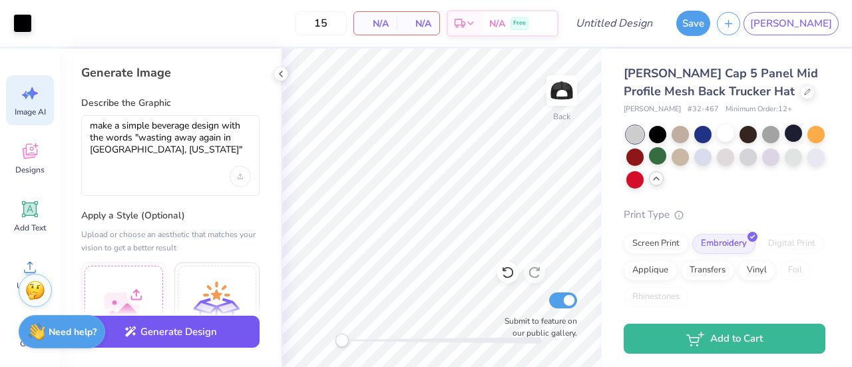
click at [207, 333] on button "Generate Design" at bounding box center [170, 331] width 178 height 33
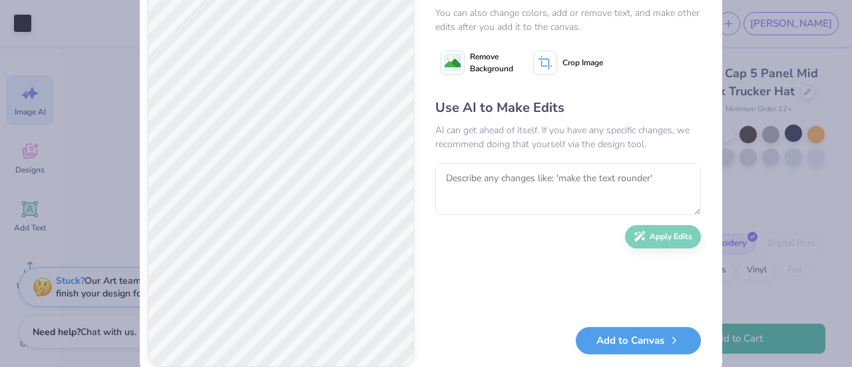
scroll to position [59, 0]
click at [617, 328] on button "Add to Canvas" at bounding box center [638, 336] width 125 height 27
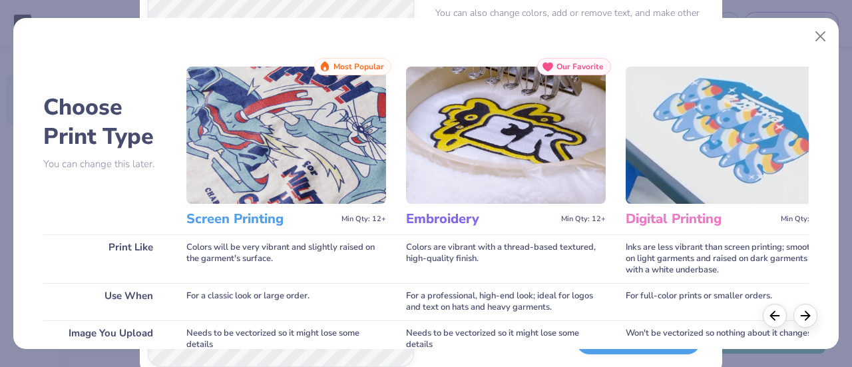
scroll to position [277, 0]
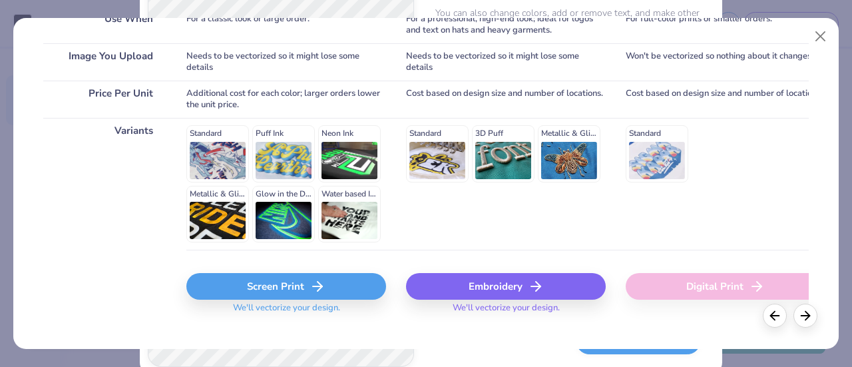
click at [288, 278] on div "Screen Print" at bounding box center [286, 286] width 200 height 27
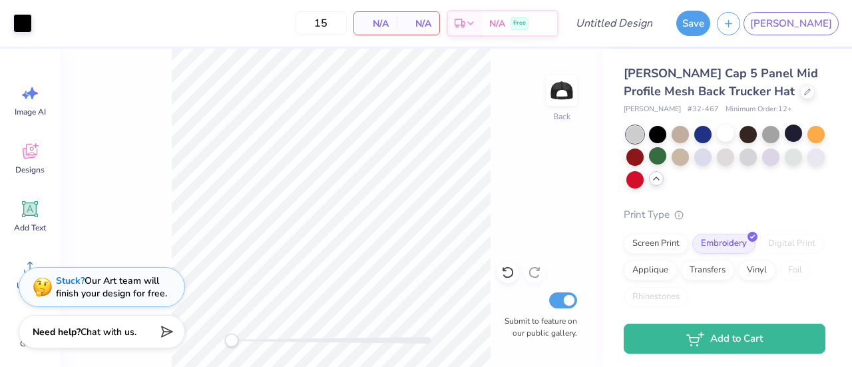
scroll to position [16, 0]
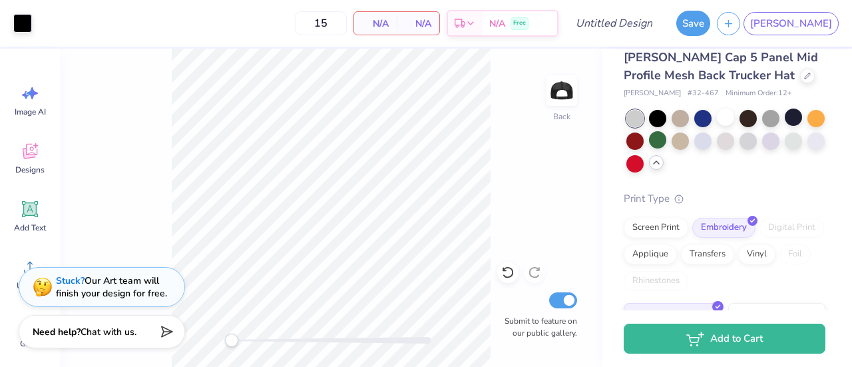
click at [656, 236] on div "Screen Print Embroidery Digital Print Applique Transfers Vinyl Foil Rhinestones" at bounding box center [725, 254] width 202 height 73
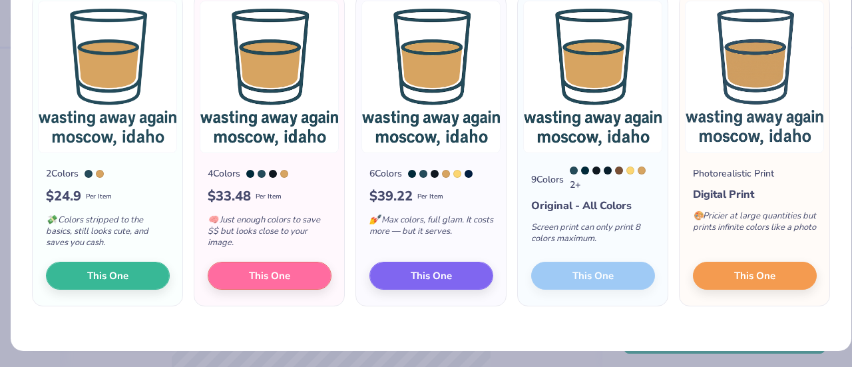
scroll to position [117, 0]
click at [602, 280] on div "9 Colors 2 + Original - All Colors Screen print can only print 8 colors maximum…" at bounding box center [593, 229] width 150 height 152
